Goal: Task Accomplishment & Management: Use online tool/utility

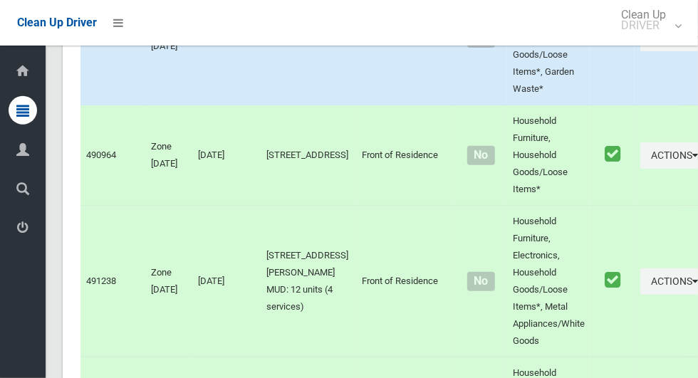
scroll to position [6269, 0]
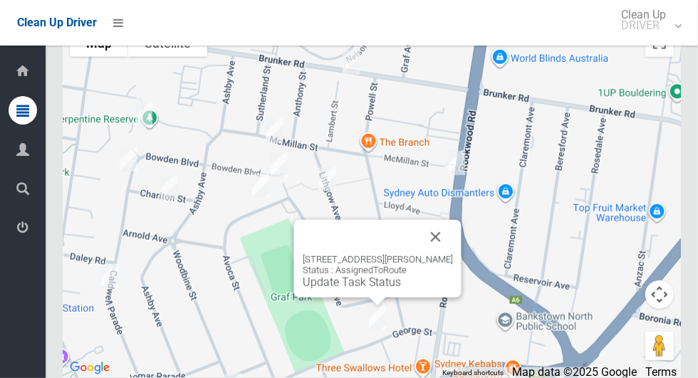
click at [355, 289] on link "Update Task Status" at bounding box center [352, 283] width 98 height 14
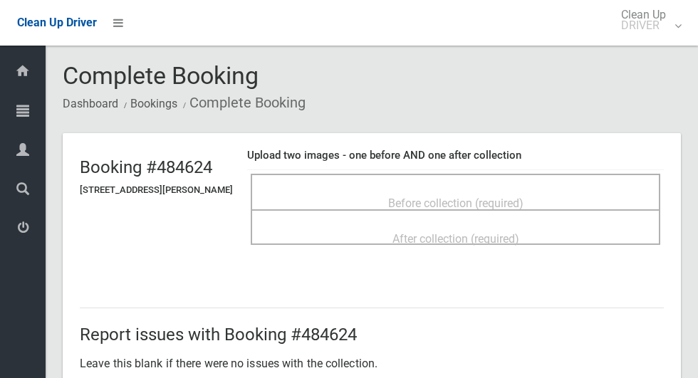
click at [402, 189] on div "Before collection (required)" at bounding box center [455, 202] width 378 height 26
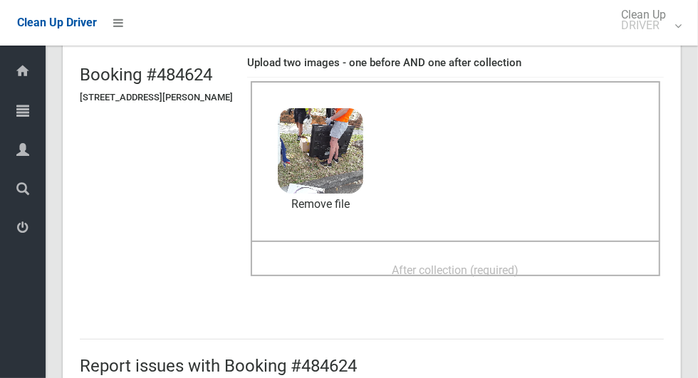
scroll to position [107, 0]
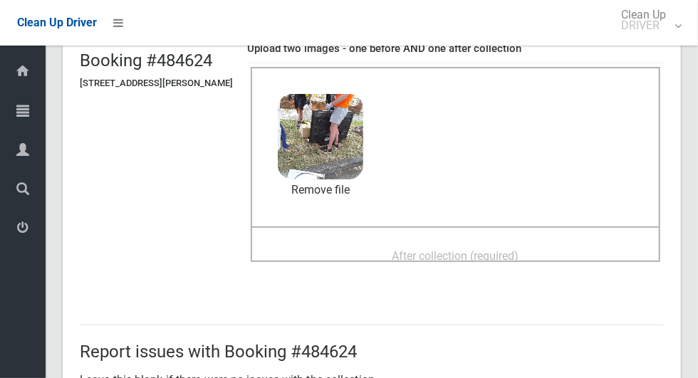
click at [408, 262] on span "After collection (required)" at bounding box center [455, 256] width 127 height 14
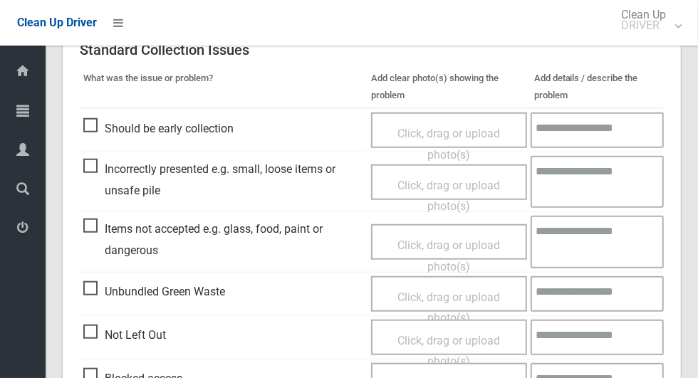
scroll to position [1165, 0]
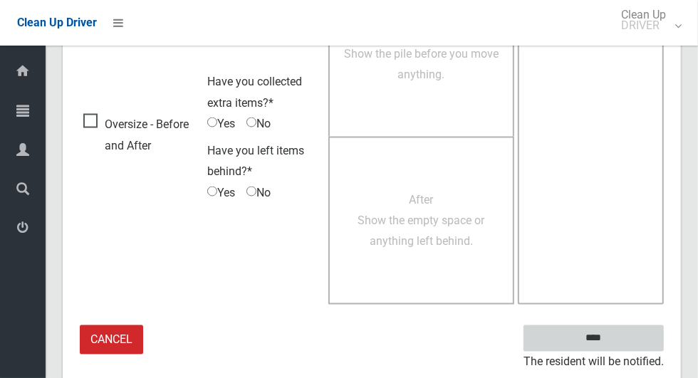
click at [618, 334] on input "****" at bounding box center [593, 338] width 140 height 26
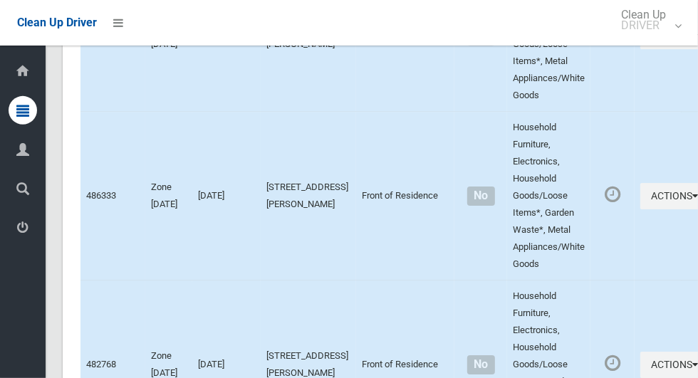
scroll to position [6269, 0]
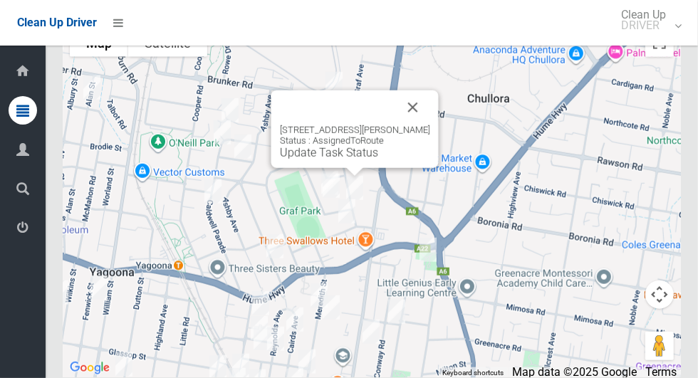
click at [425, 122] on button "Close" at bounding box center [413, 107] width 34 height 34
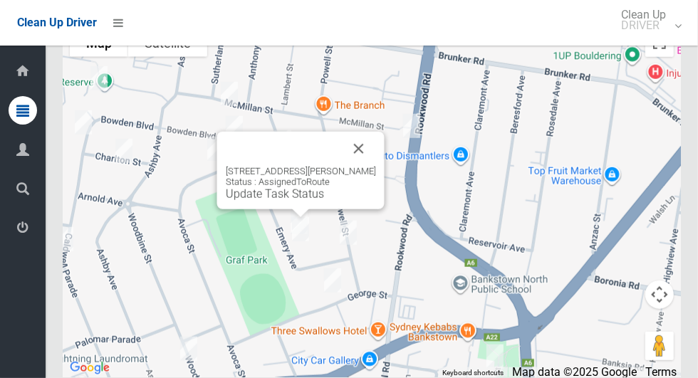
click at [376, 162] on button "Close" at bounding box center [359, 149] width 34 height 34
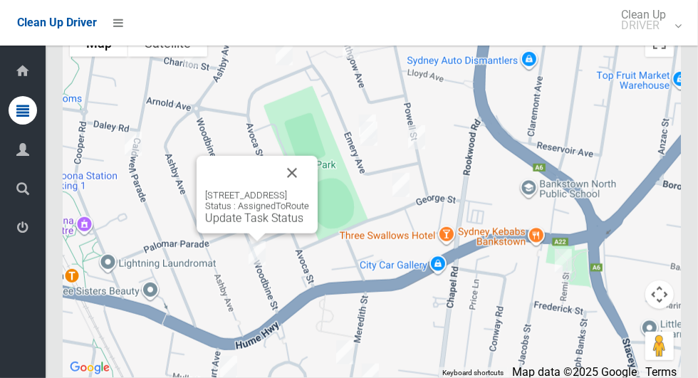
click at [248, 225] on link "Update Task Status" at bounding box center [254, 218] width 98 height 14
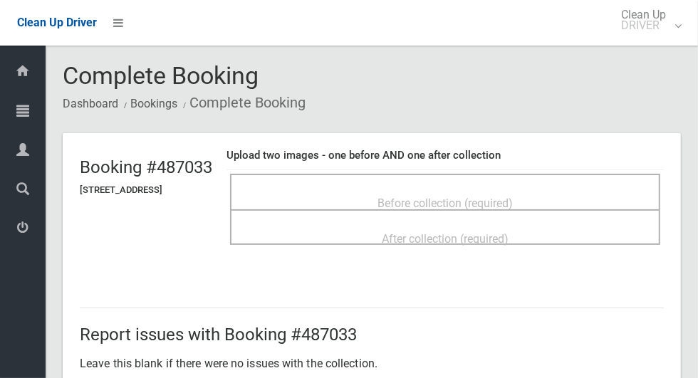
click at [442, 197] on span "Before collection (required)" at bounding box center [444, 204] width 135 height 14
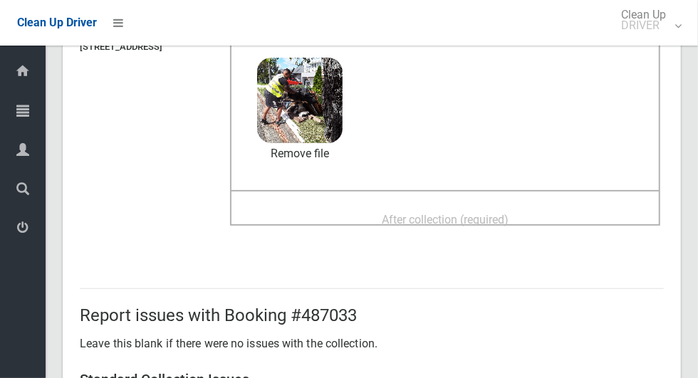
scroll to position [144, 0]
click at [382, 217] on div "After collection (required)" at bounding box center [445, 218] width 399 height 26
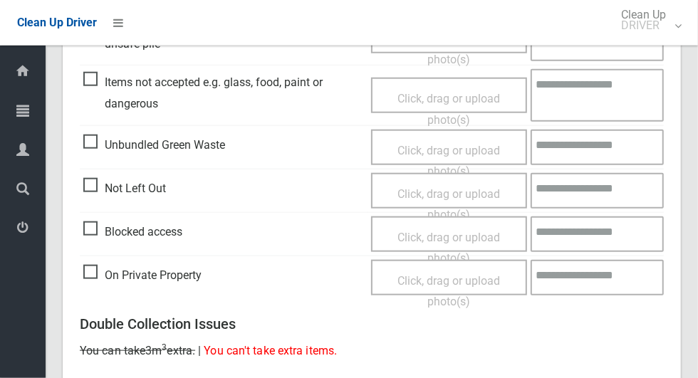
scroll to position [1165, 0]
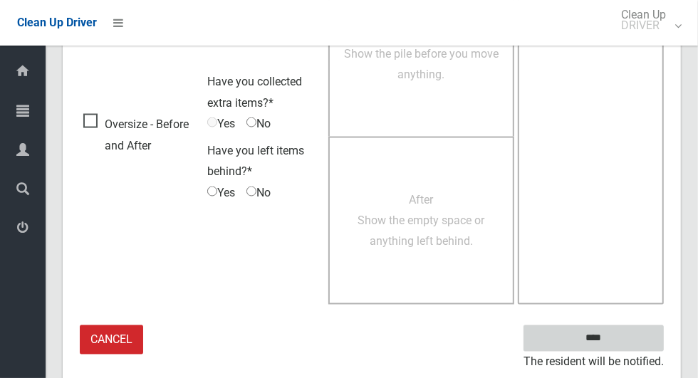
click at [618, 347] on input "****" at bounding box center [593, 338] width 140 height 26
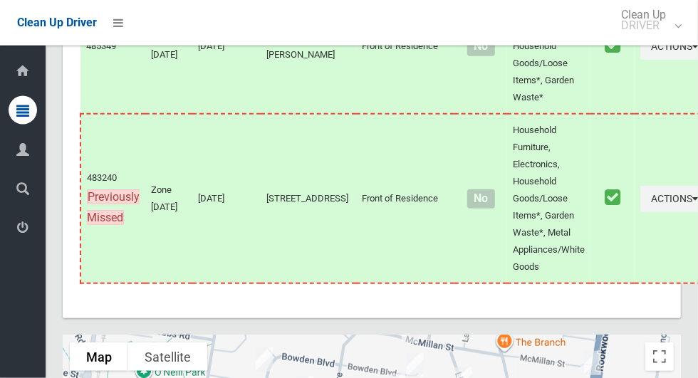
scroll to position [6269, 0]
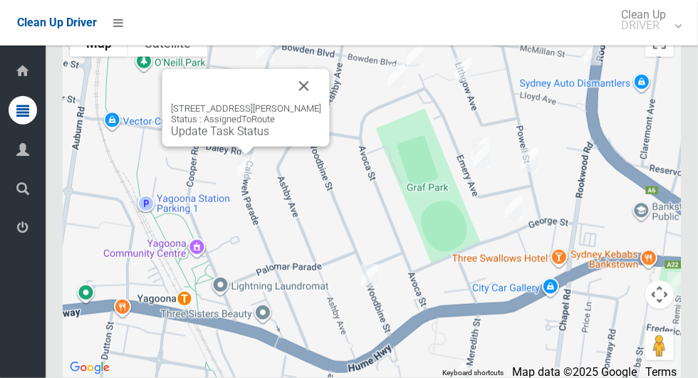
click at [318, 98] on button "Close" at bounding box center [304, 86] width 34 height 34
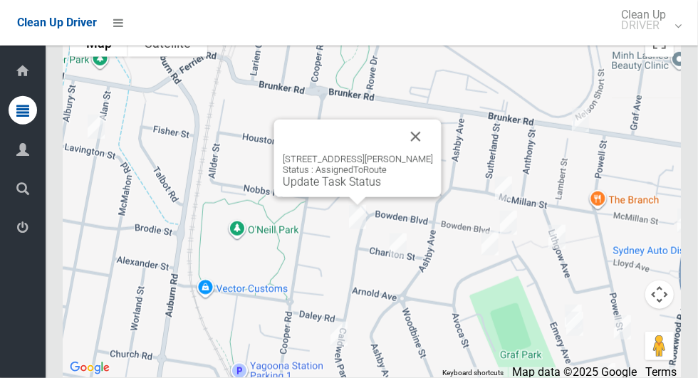
click at [335, 189] on link "Update Task Status" at bounding box center [332, 182] width 98 height 14
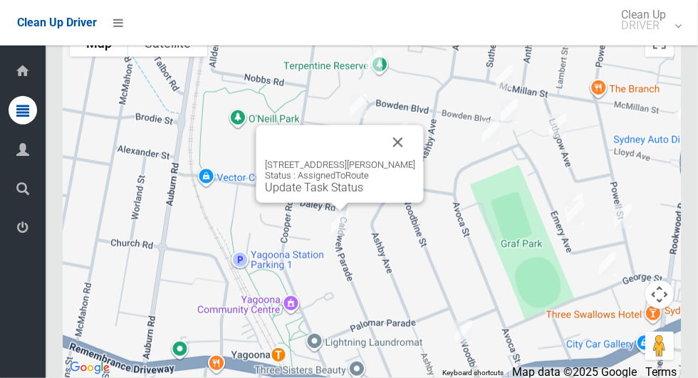
click at [313, 203] on div "60 Caldwell Parade, YAGOONA NSW 2199 Status : AssignedToRoute Update Task Status" at bounding box center [339, 164] width 167 height 78
click at [325, 194] on link "Update Task Status" at bounding box center [314, 188] width 98 height 14
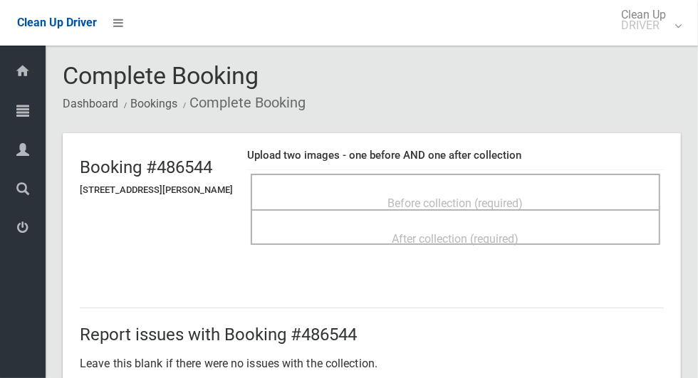
click at [374, 194] on div "Before collection (required)" at bounding box center [455, 202] width 378 height 26
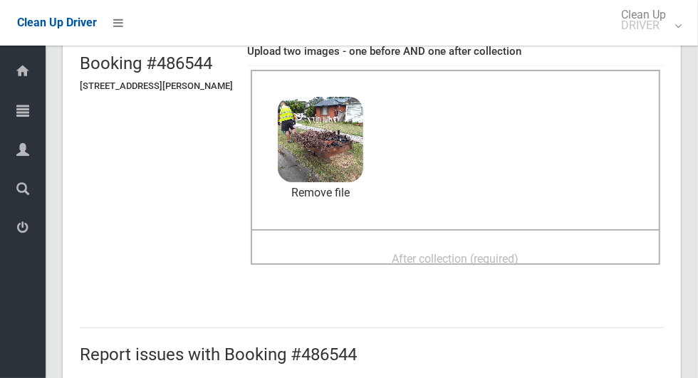
scroll to position [103, 0]
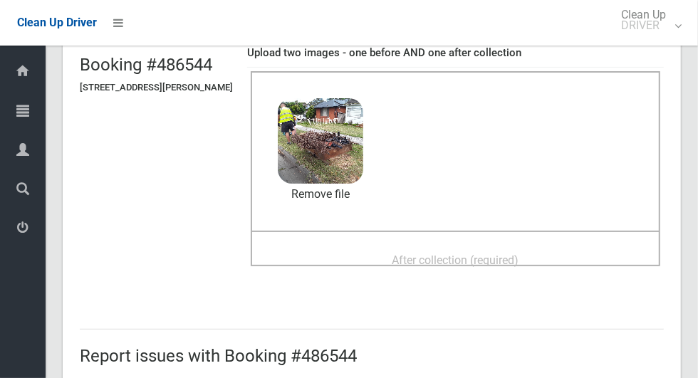
click at [400, 257] on span "After collection (required)" at bounding box center [455, 260] width 127 height 14
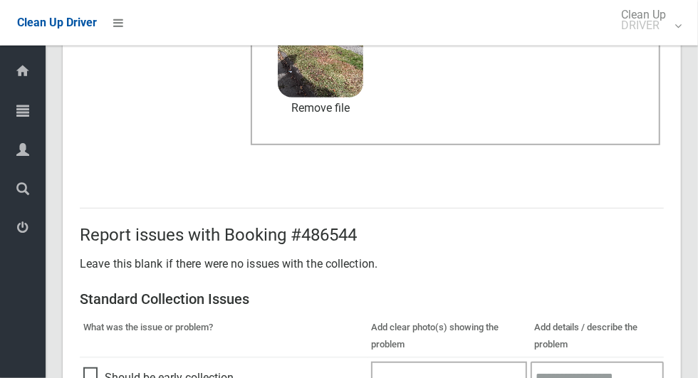
scroll to position [1165, 0]
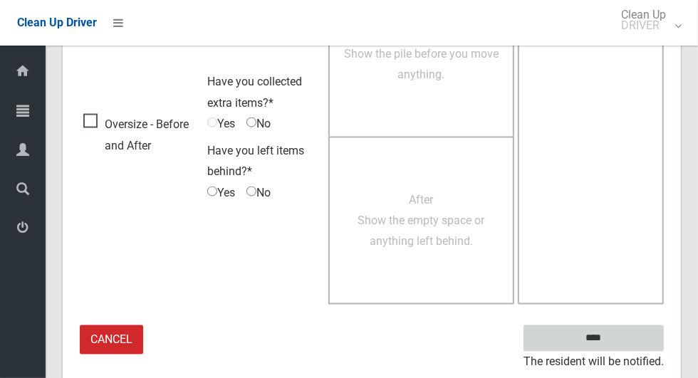
click at [618, 334] on input "****" at bounding box center [593, 338] width 140 height 26
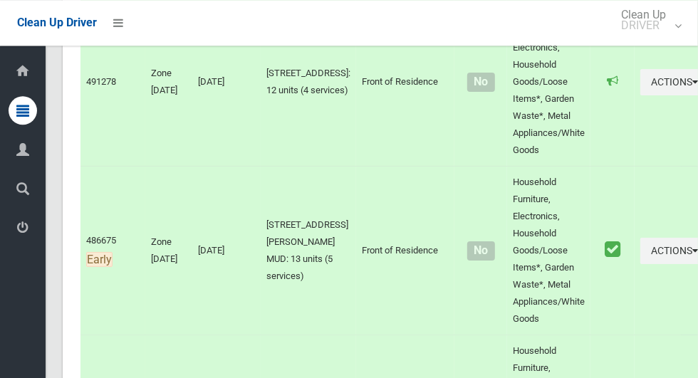
scroll to position [6269, 0]
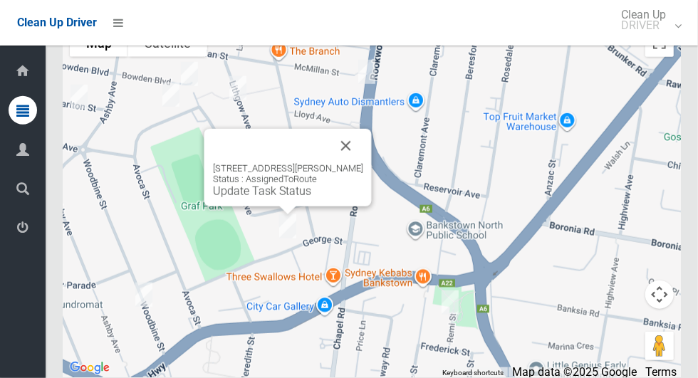
click at [347, 163] on button "Close" at bounding box center [346, 146] width 34 height 34
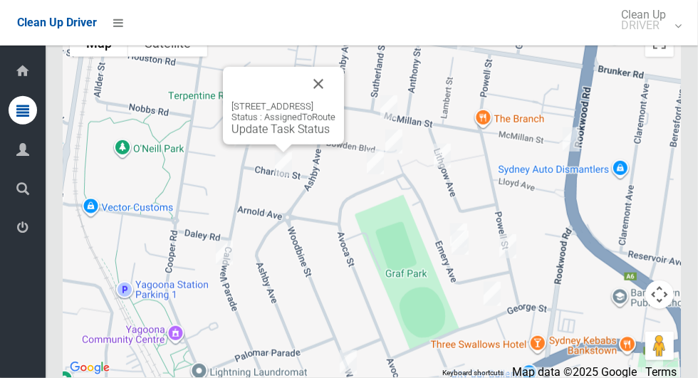
click at [272, 136] on link "Update Task Status" at bounding box center [280, 129] width 98 height 14
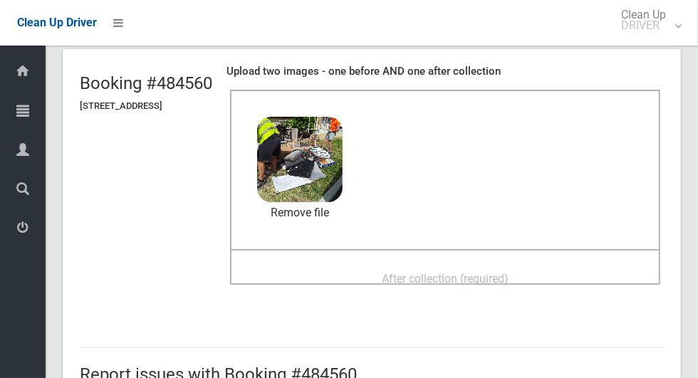
scroll to position [105, 0]
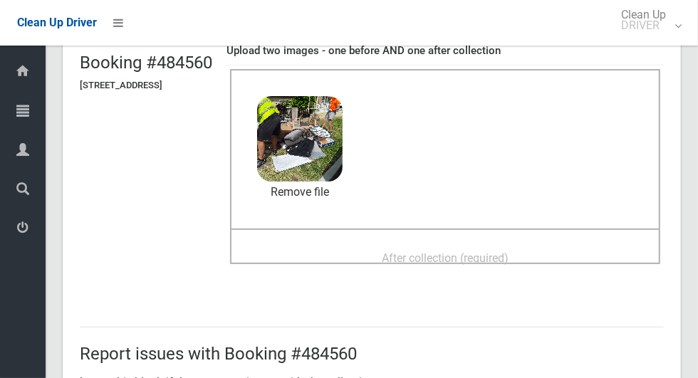
click at [369, 257] on div "After collection (required)" at bounding box center [445, 257] width 399 height 26
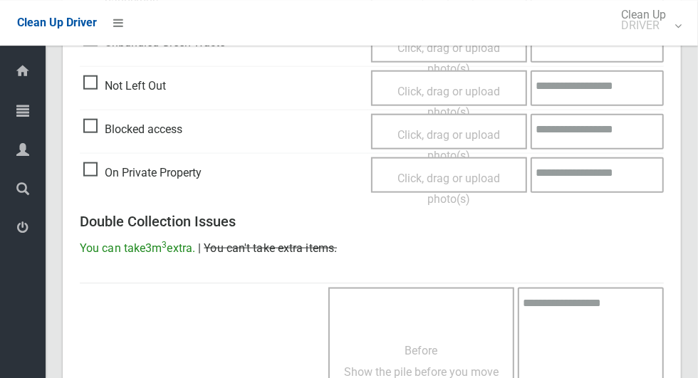
scroll to position [1165, 0]
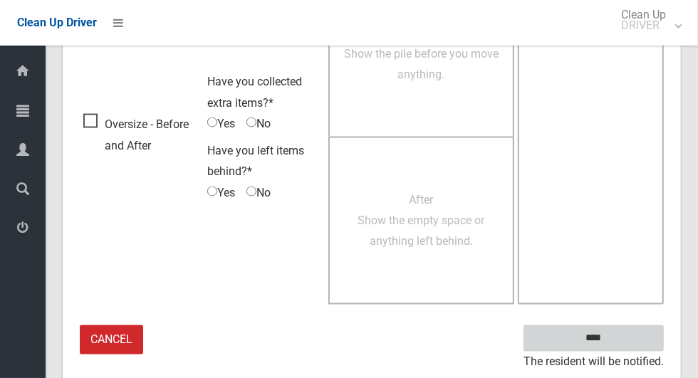
click at [590, 338] on input "****" at bounding box center [593, 338] width 140 height 26
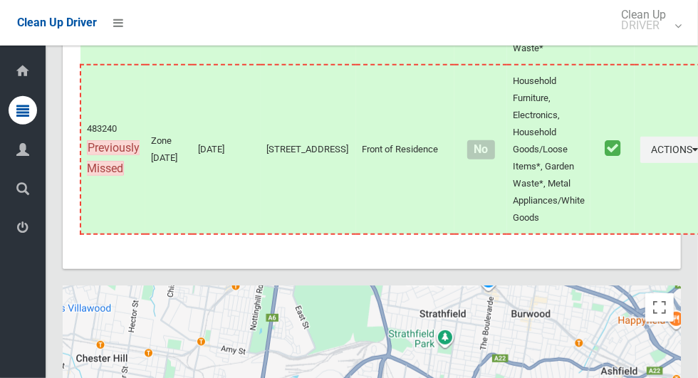
scroll to position [6269, 0]
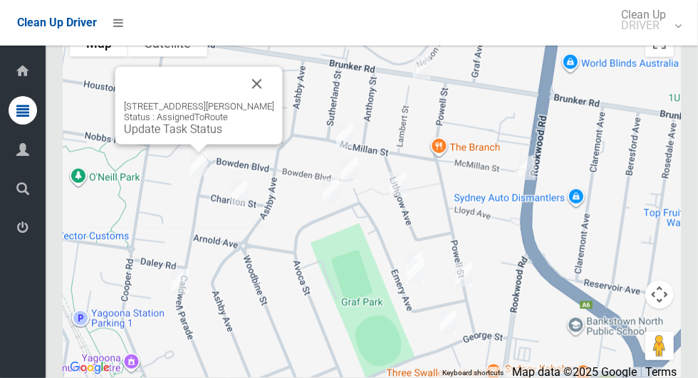
click at [186, 136] on link "Update Task Status" at bounding box center [173, 129] width 98 height 14
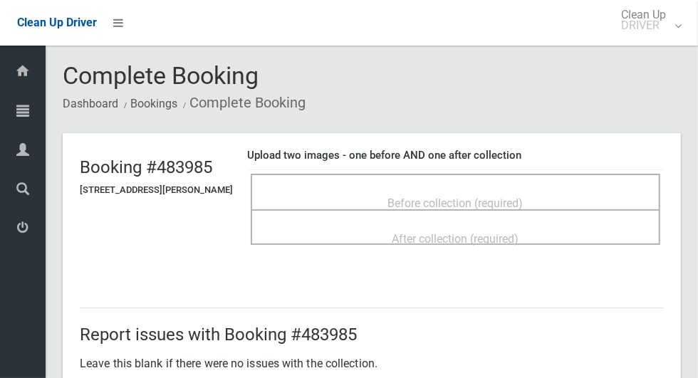
click at [380, 174] on div "Before collection (required)" at bounding box center [455, 192] width 409 height 36
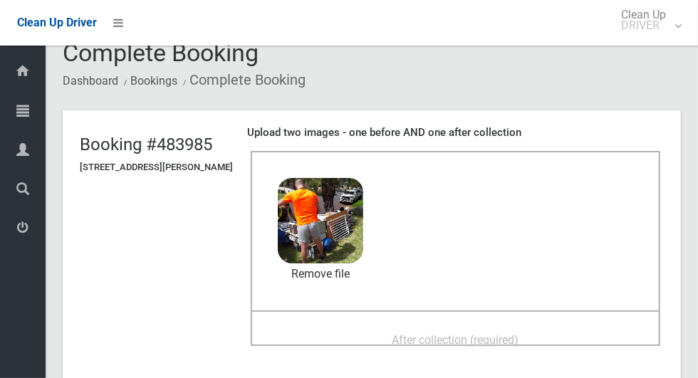
scroll to position [100, 0]
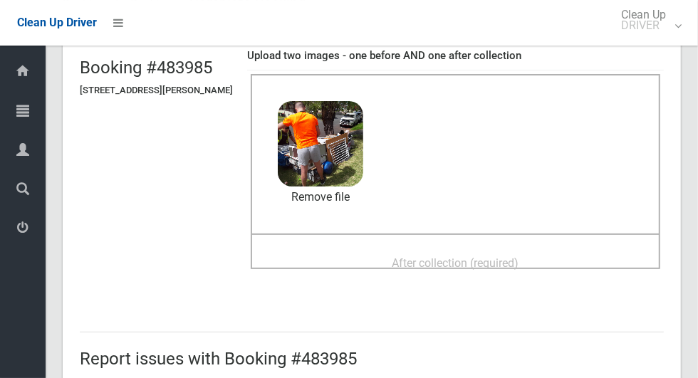
click at [401, 256] on span "After collection (required)" at bounding box center [455, 263] width 127 height 14
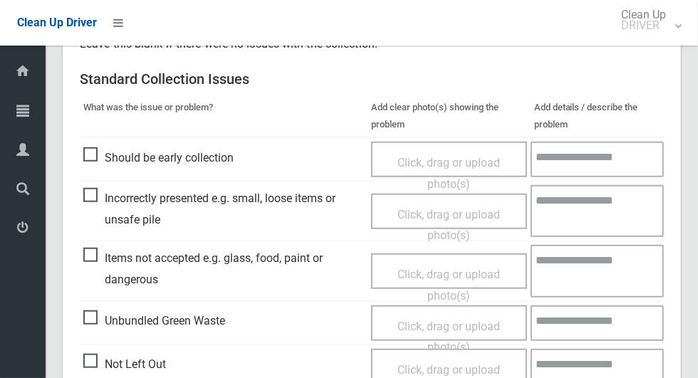
scroll to position [1165, 0]
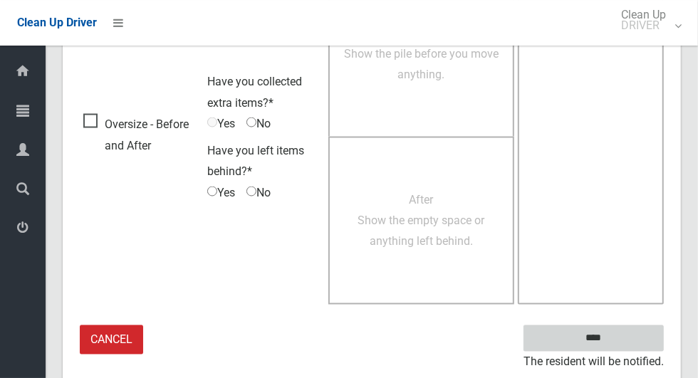
click at [618, 342] on input "****" at bounding box center [593, 338] width 140 height 26
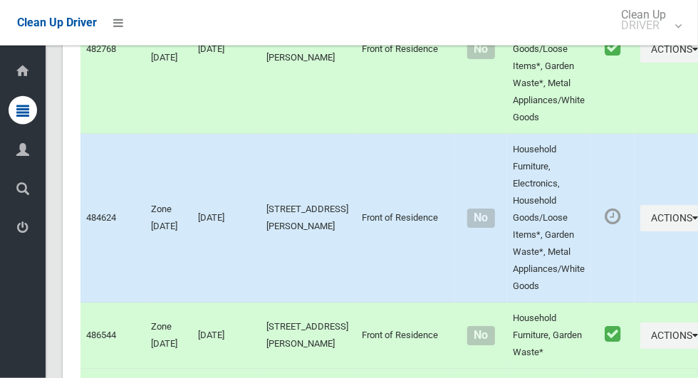
scroll to position [6269, 0]
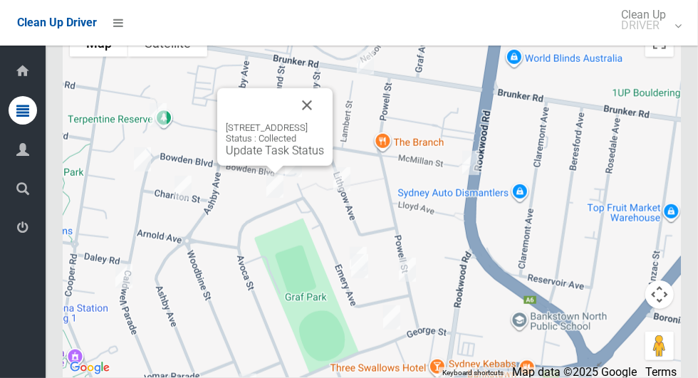
click at [324, 122] on button "Close" at bounding box center [307, 105] width 34 height 34
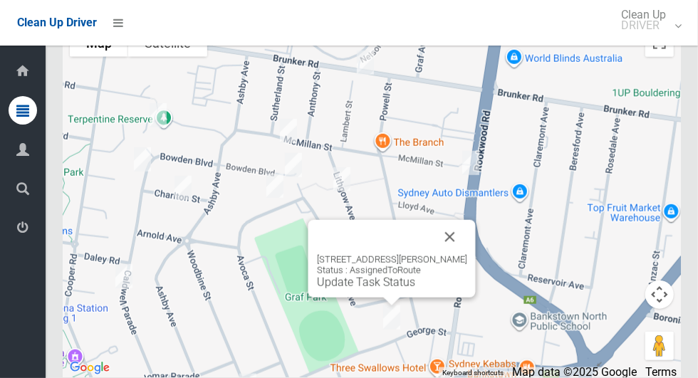
click at [441, 254] on button "Close" at bounding box center [450, 237] width 34 height 34
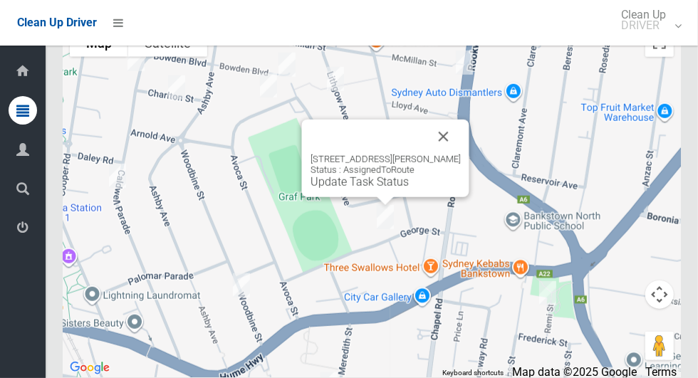
scroll to position [6268, 0]
click at [450, 155] on button "Close" at bounding box center [444, 137] width 34 height 34
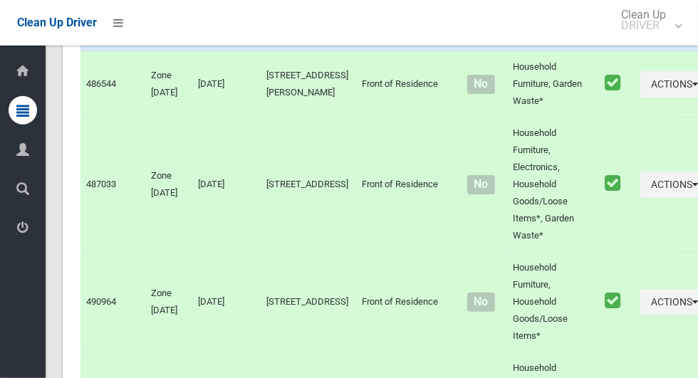
scroll to position [2897, 0]
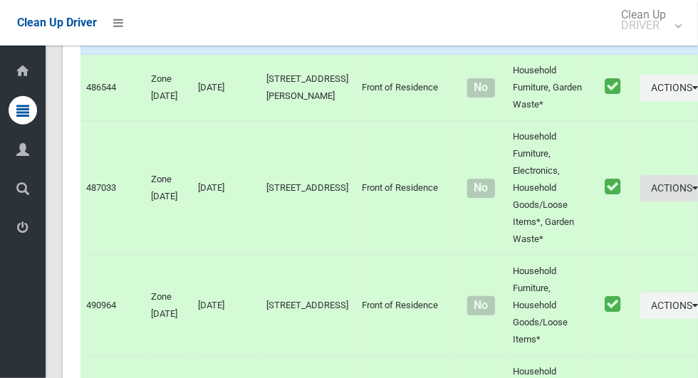
click at [648, 202] on button "Actions" at bounding box center [674, 188] width 68 height 26
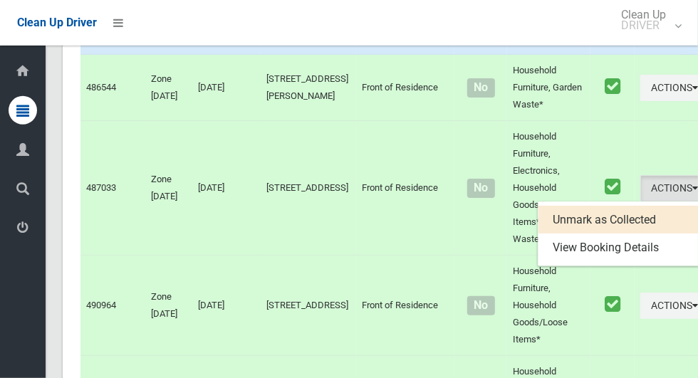
click at [619, 226] on div at bounding box center [349, 189] width 698 height 378
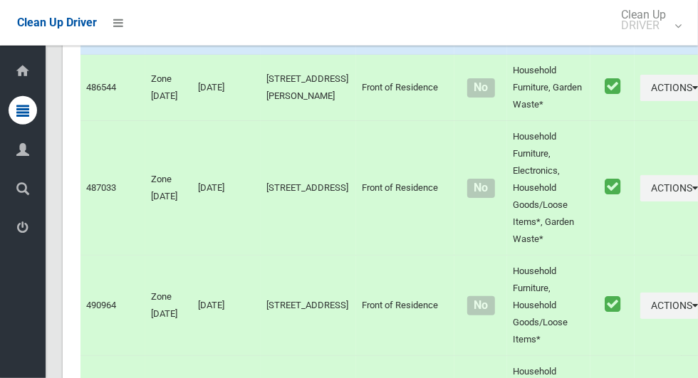
scroll to position [2898, 0]
click at [651, 201] on button "Actions" at bounding box center [674, 187] width 68 height 26
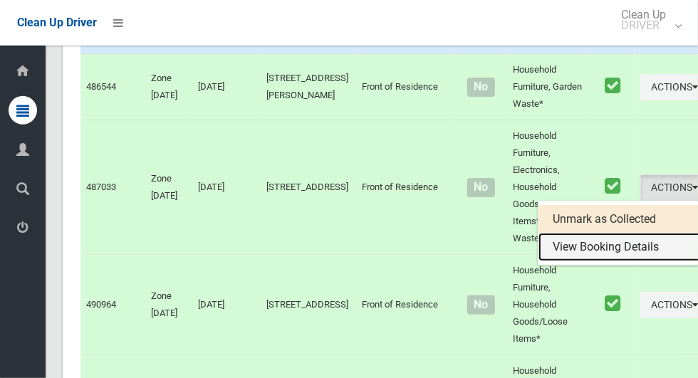
click at [562, 261] on link "View Booking Details" at bounding box center [622, 247] width 169 height 28
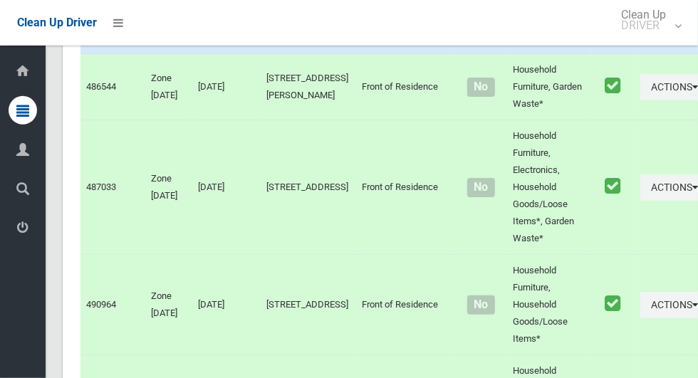
click at [590, 292] on td at bounding box center [612, 305] width 44 height 100
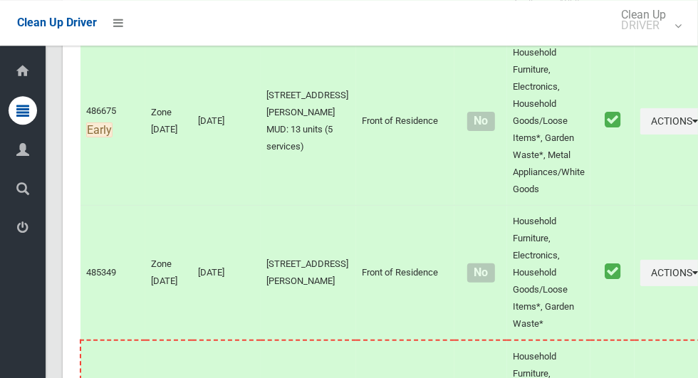
scroll to position [6269, 0]
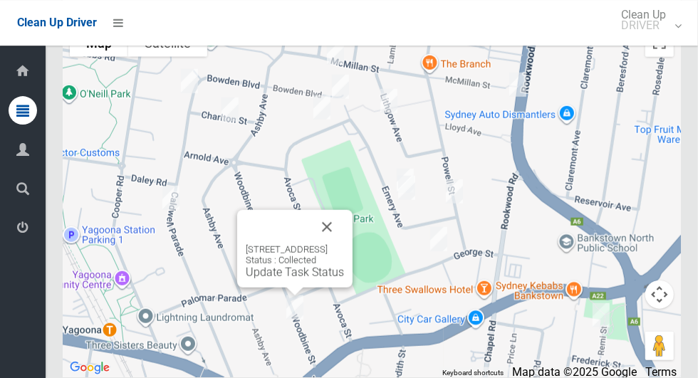
click at [344, 243] on button "Close" at bounding box center [327, 227] width 34 height 34
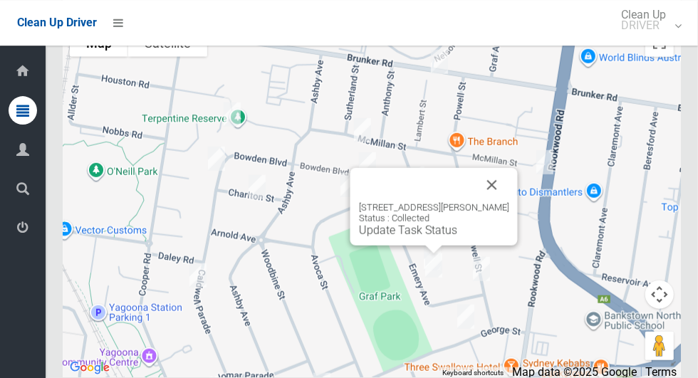
click at [504, 199] on button "Close" at bounding box center [492, 185] width 34 height 34
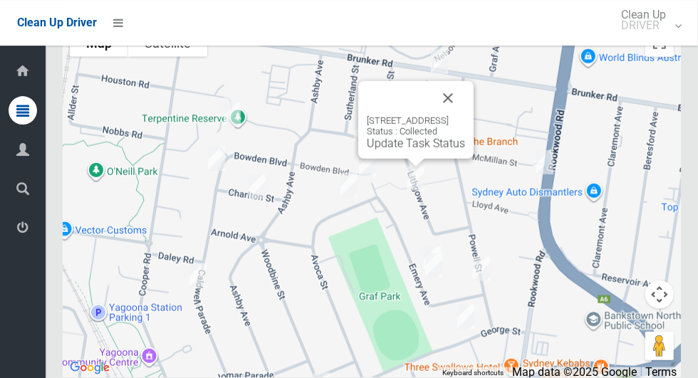
click at [465, 115] on button "Close" at bounding box center [448, 98] width 34 height 34
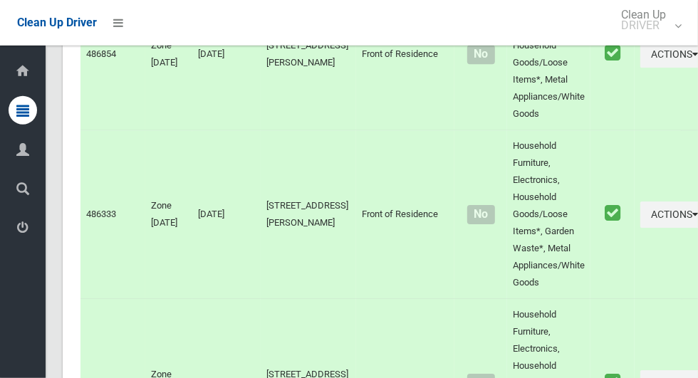
scroll to position [2314, 0]
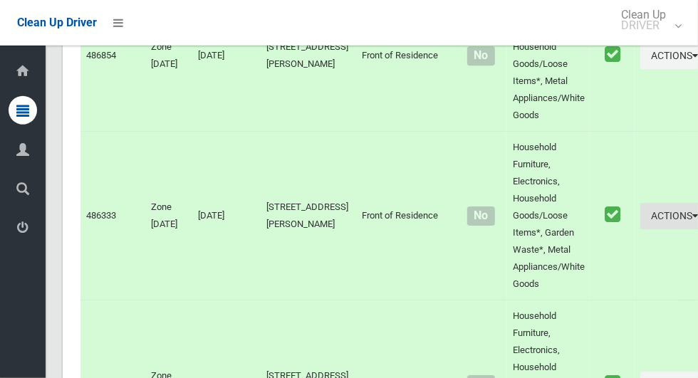
click at [640, 226] on button "Actions" at bounding box center [674, 216] width 68 height 26
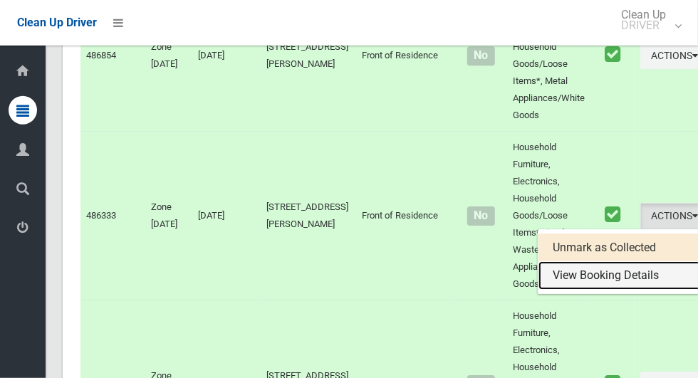
click at [587, 286] on link "View Booking Details" at bounding box center [622, 275] width 169 height 28
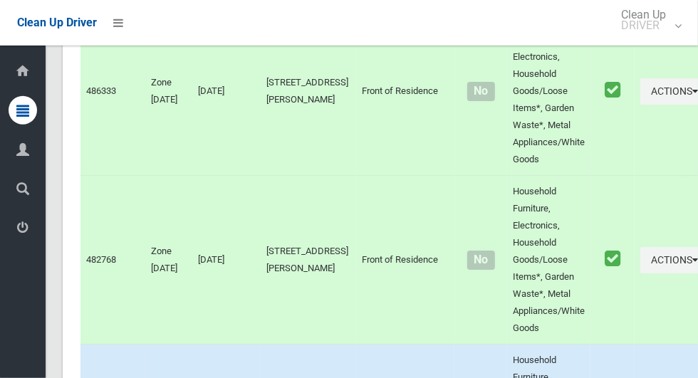
scroll to position [2442, 0]
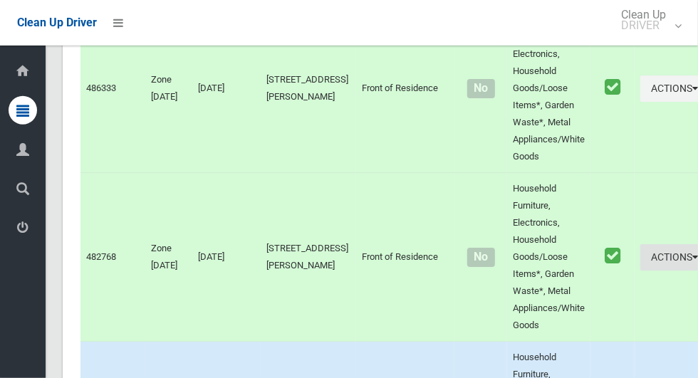
click at [640, 263] on button "Actions" at bounding box center [674, 257] width 68 height 26
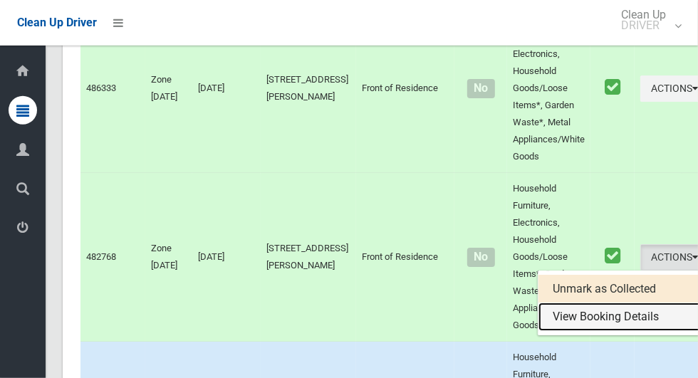
click at [578, 331] on link "View Booking Details" at bounding box center [622, 317] width 169 height 28
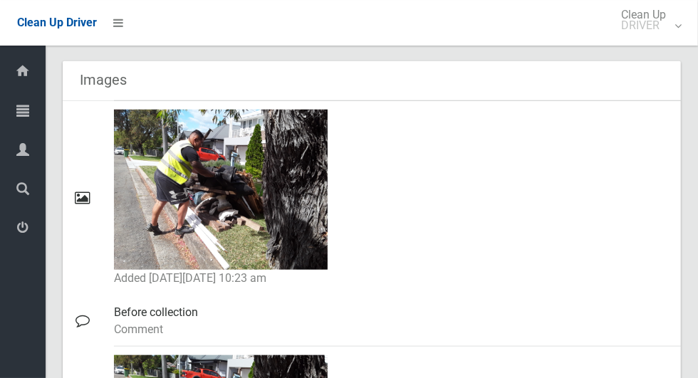
scroll to position [632, 0]
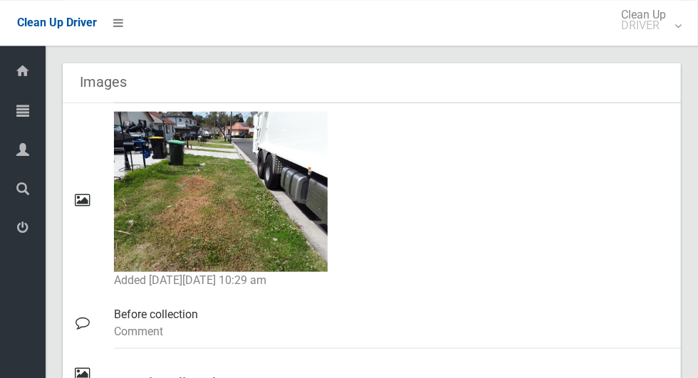
scroll to position [667, 0]
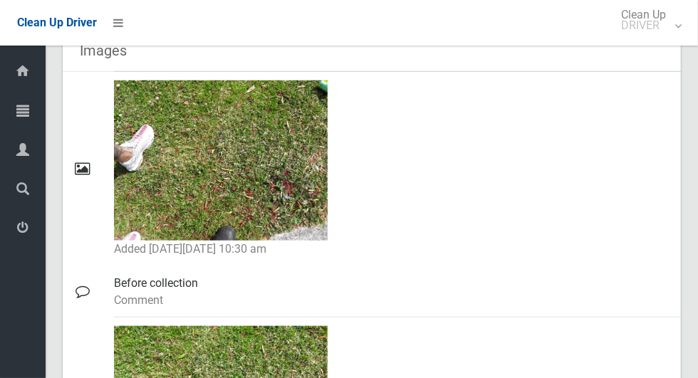
scroll to position [696, 0]
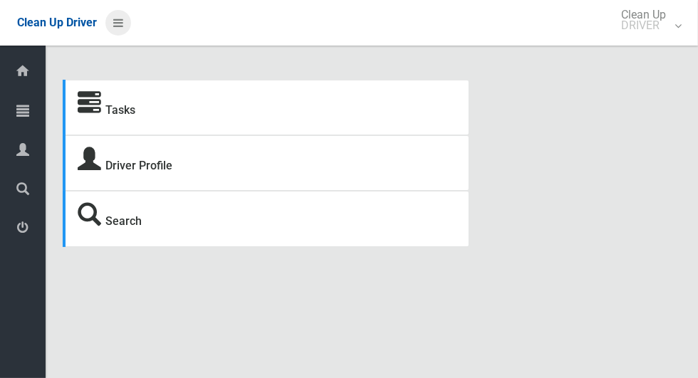
click at [122, 29] on icon at bounding box center [118, 23] width 10 height 24
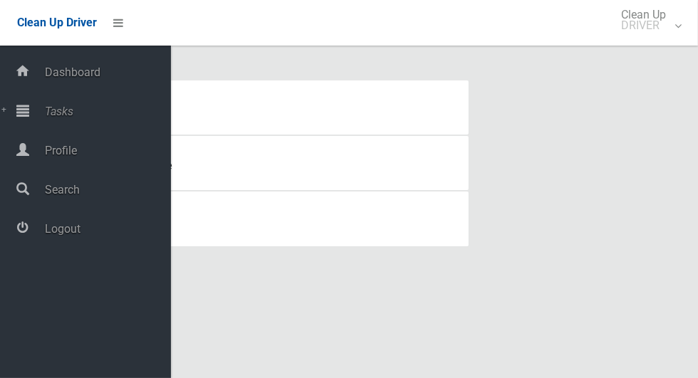
click at [73, 110] on span "Tasks" at bounding box center [106, 112] width 130 height 14
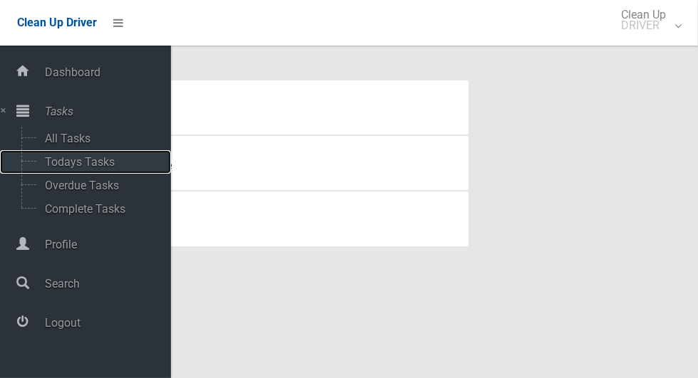
click at [114, 164] on span "Todays Tasks" at bounding box center [100, 162] width 118 height 14
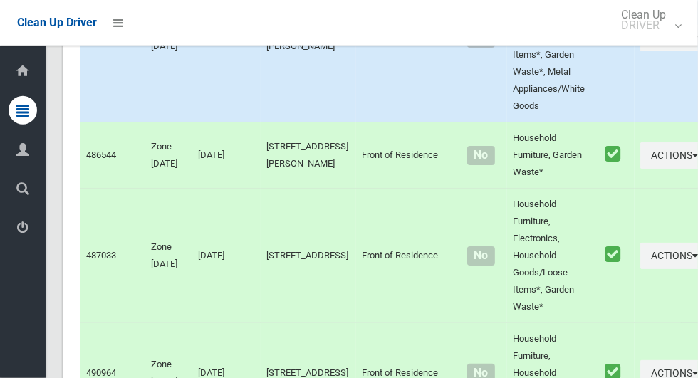
scroll to position [6269, 0]
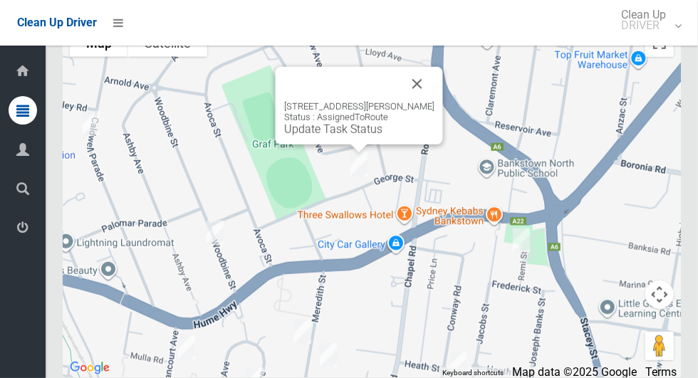
click at [341, 145] on div "17 George Street, YAGOONA NSW 2199 Status : AssignedToRoute Update Task Status" at bounding box center [359, 106] width 167 height 78
click at [343, 136] on link "Update Task Status" at bounding box center [333, 129] width 98 height 14
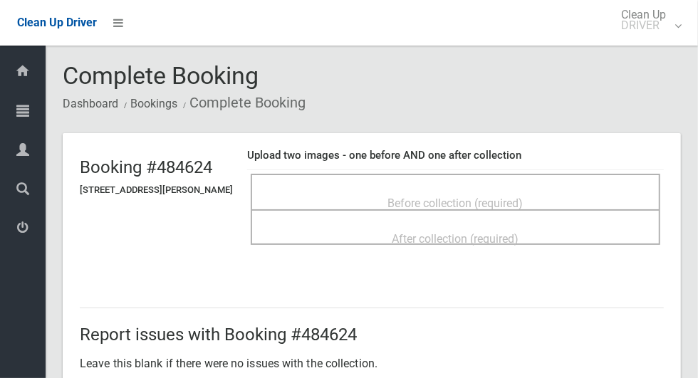
click at [467, 200] on span "Before collection (required)" at bounding box center [455, 204] width 135 height 14
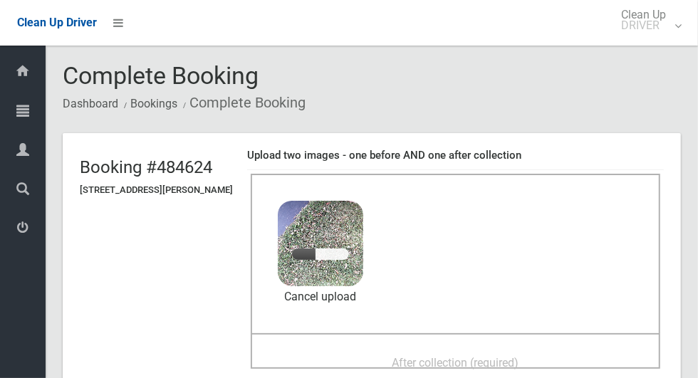
scroll to position [93, 0]
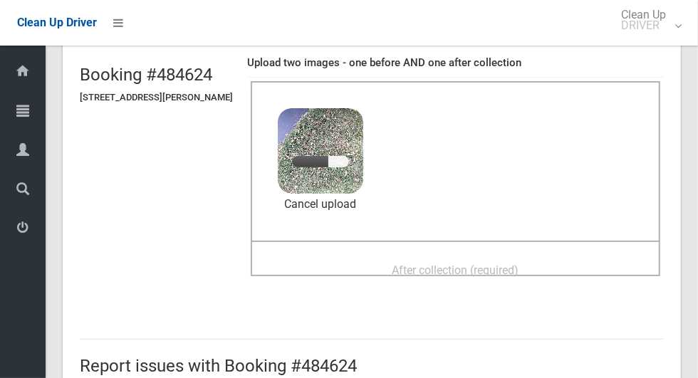
click at [358, 263] on div "After collection (required)" at bounding box center [455, 269] width 378 height 26
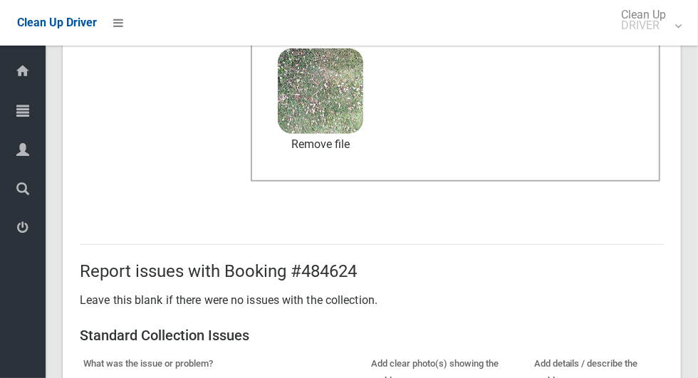
scroll to position [1165, 0]
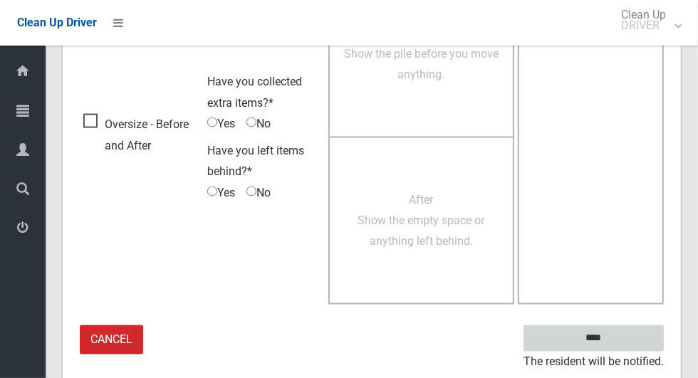
click at [602, 330] on input "****" at bounding box center [593, 338] width 140 height 26
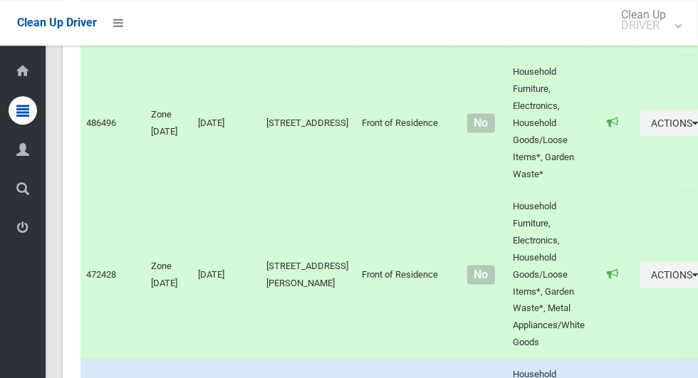
scroll to position [1416, 0]
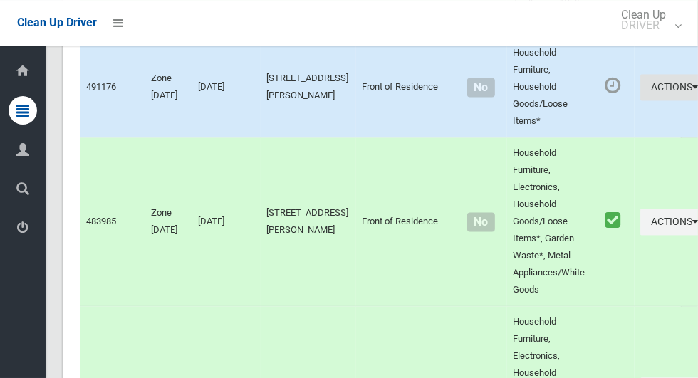
click at [692, 92] on icon "button" at bounding box center [695, 87] width 6 height 10
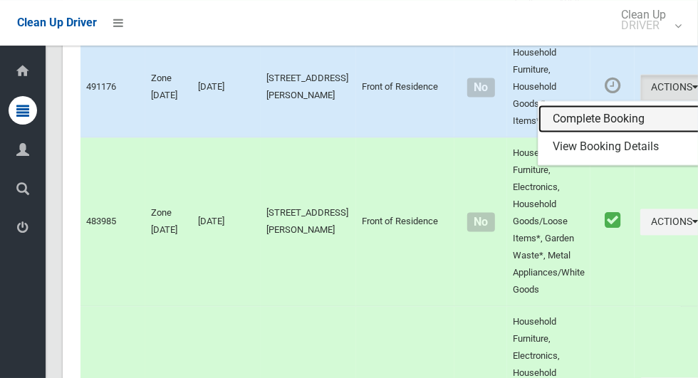
click at [570, 128] on link "Complete Booking" at bounding box center [622, 119] width 169 height 28
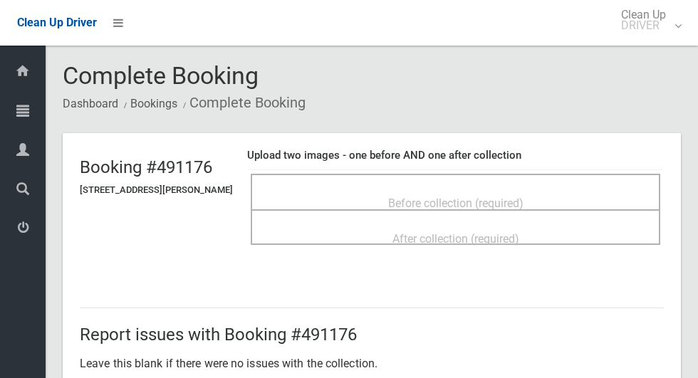
click at [420, 189] on div "Before collection (required)" at bounding box center [455, 202] width 378 height 26
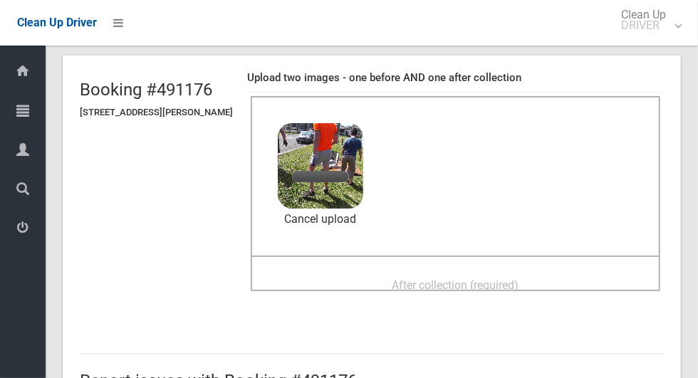
scroll to position [103, 0]
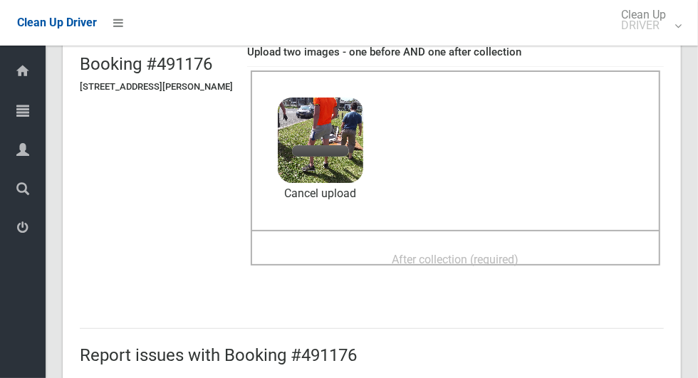
click at [427, 262] on span "After collection (required)" at bounding box center [455, 260] width 127 height 14
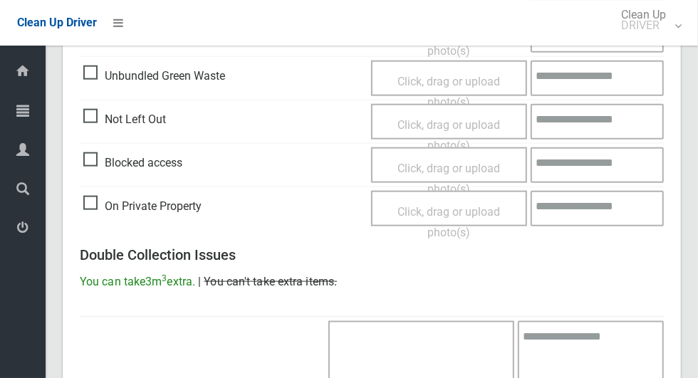
scroll to position [1165, 0]
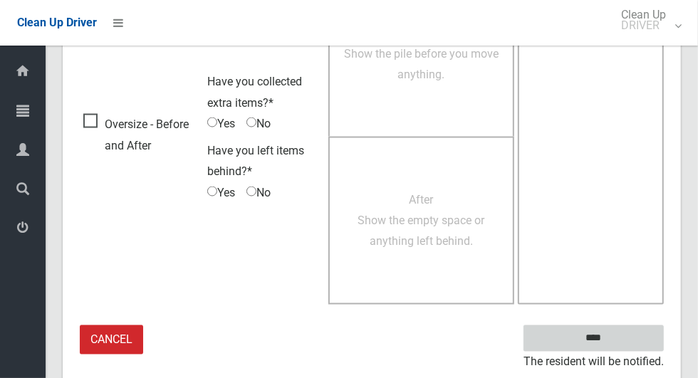
click at [637, 339] on input "****" at bounding box center [593, 338] width 140 height 26
